Goal: Task Accomplishment & Management: Complete application form

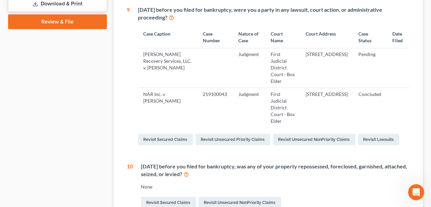
scroll to position [48, 0]
click at [369, 134] on link "Revisit Lawsuits" at bounding box center [378, 139] width 41 height 11
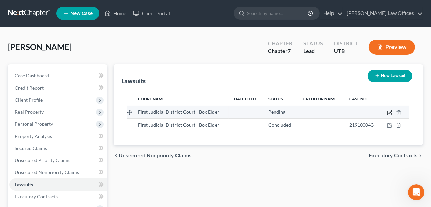
click at [390, 112] on icon "button" at bounding box center [389, 112] width 5 height 5
select select "46"
select select "0"
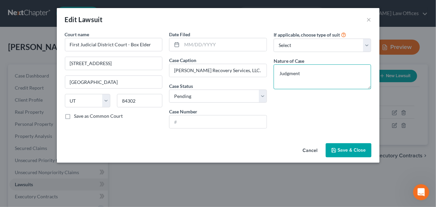
drag, startPoint x: 309, startPoint y: 72, endPoint x: 271, endPoint y: 78, distance: 38.1
click at [271, 78] on div "If applicable, choose type of suit Select Repossession Garnishment Foreclosure …" at bounding box center [322, 82] width 105 height 103
type textarea "Collections"
click at [350, 153] on button "Save & Close" at bounding box center [349, 151] width 46 height 14
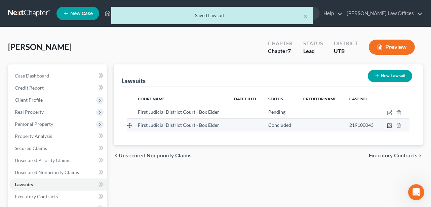
click at [389, 125] on icon "button" at bounding box center [389, 125] width 5 height 5
select select "46"
select select "2"
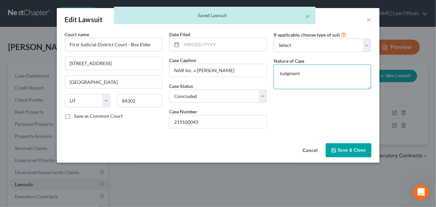
drag, startPoint x: 320, startPoint y: 74, endPoint x: 274, endPoint y: 72, distance: 45.4
click at [274, 72] on textarea "Judgment" at bounding box center [323, 77] width 98 height 25
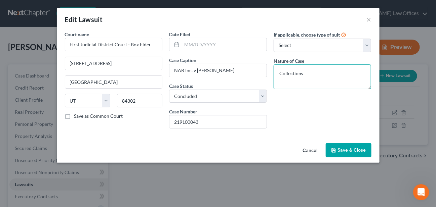
type textarea "Collections"
click at [343, 152] on span "Save & Close" at bounding box center [352, 151] width 28 height 6
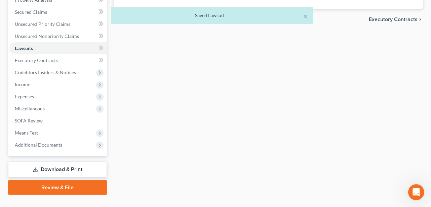
scroll to position [149, 0]
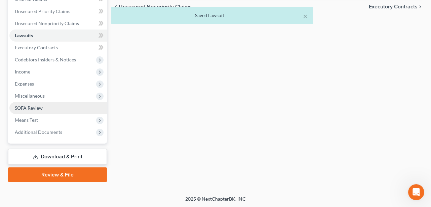
click at [37, 108] on span "SOFA Review" at bounding box center [29, 108] width 28 height 6
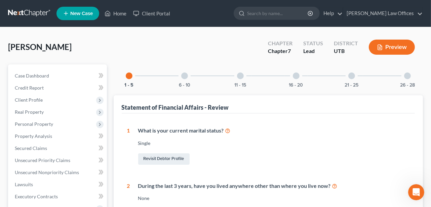
click at [401, 43] on button "Preview" at bounding box center [392, 47] width 46 height 15
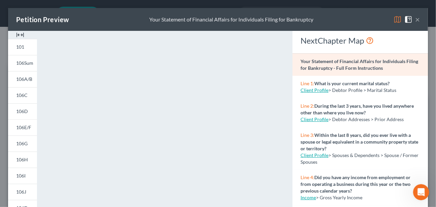
click at [415, 19] on button "×" at bounding box center [417, 19] width 5 height 8
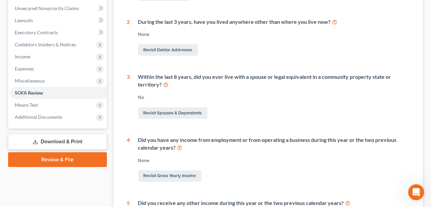
scroll to position [168, 0]
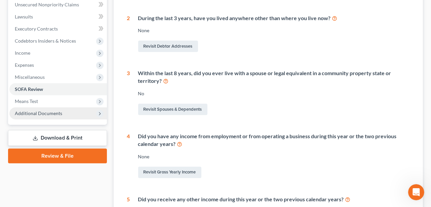
click at [51, 112] on span "Additional Documents" at bounding box center [38, 114] width 47 height 6
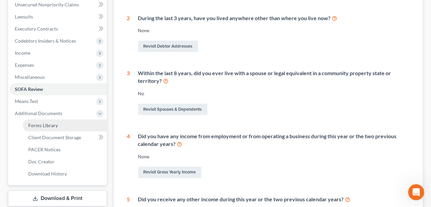
click at [41, 126] on span "Forms Library" at bounding box center [43, 126] width 30 height 6
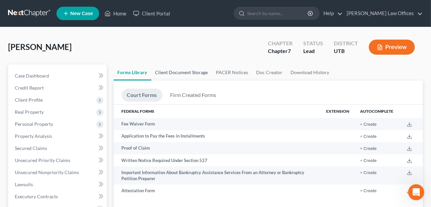
click at [171, 74] on link "Client Document Storage" at bounding box center [181, 73] width 61 height 16
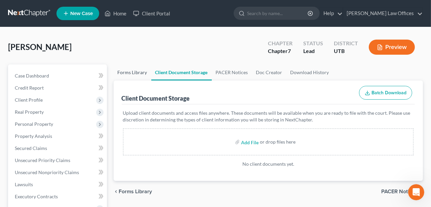
click at [138, 73] on link "Forms Library" at bounding box center [133, 73] width 38 height 16
